Goal: Task Accomplishment & Management: Use online tool/utility

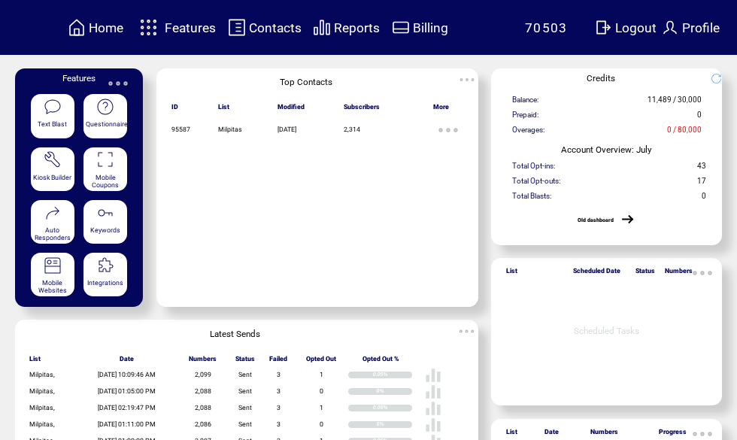
click at [186, 28] on span "Features" at bounding box center [190, 27] width 51 height 15
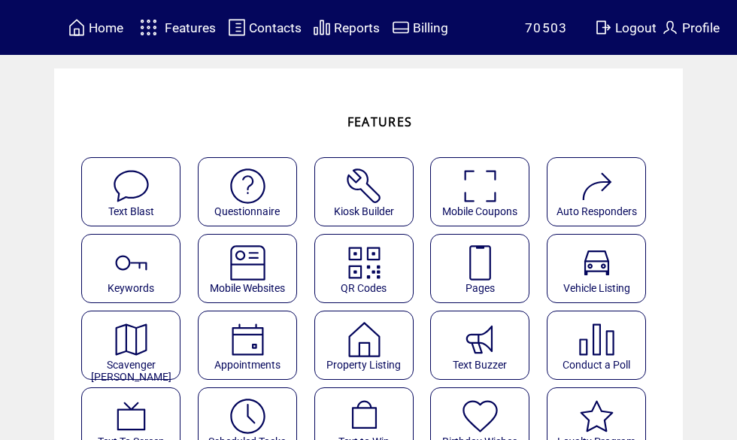
click at [485, 273] on img at bounding box center [480, 263] width 40 height 40
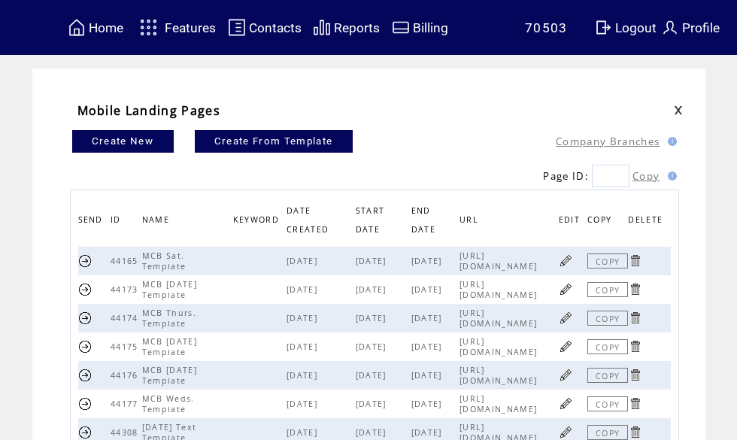
click at [567, 323] on link at bounding box center [566, 317] width 14 height 14
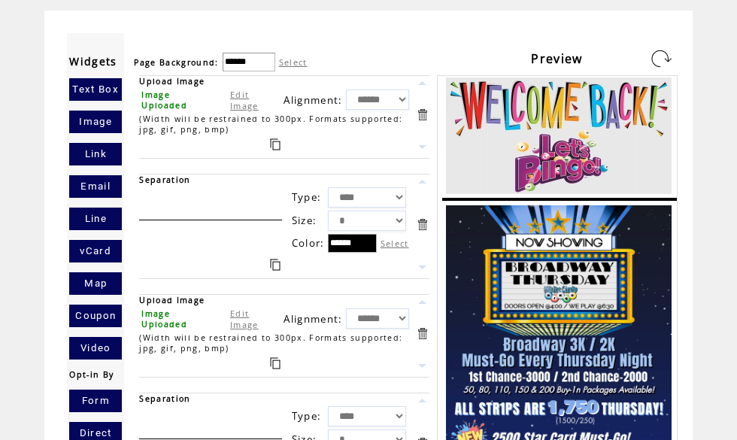
scroll to position [79, 0]
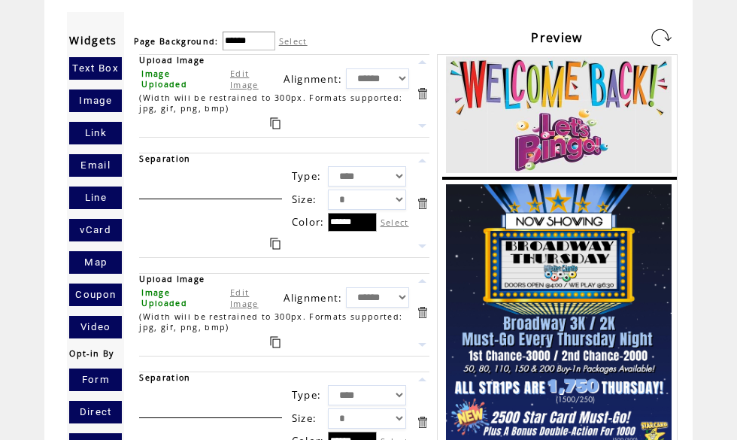
click at [230, 306] on link "Edit Image" at bounding box center [244, 297] width 29 height 23
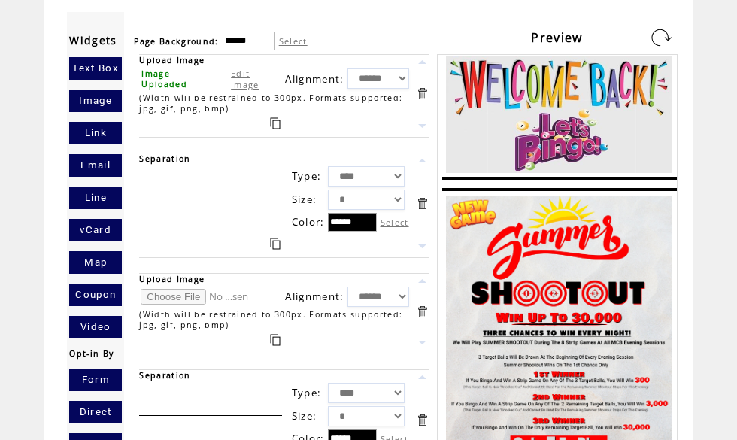
click at [171, 304] on input "file" at bounding box center [197, 297] width 113 height 16
type input "**********"
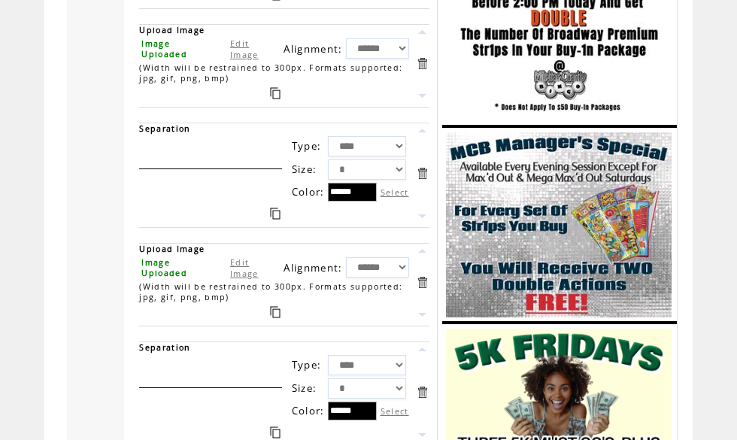
scroll to position [1642, 0]
